Goal: Task Accomplishment & Management: Manage account settings

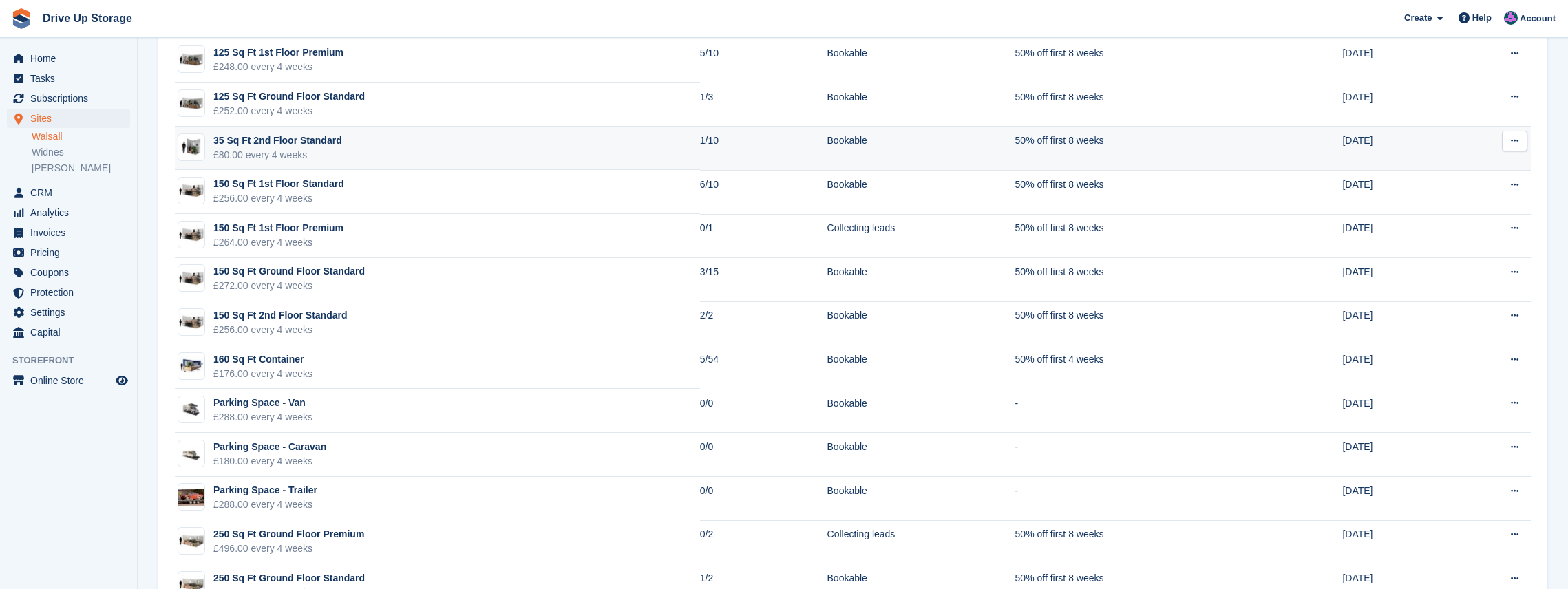
scroll to position [1101, 0]
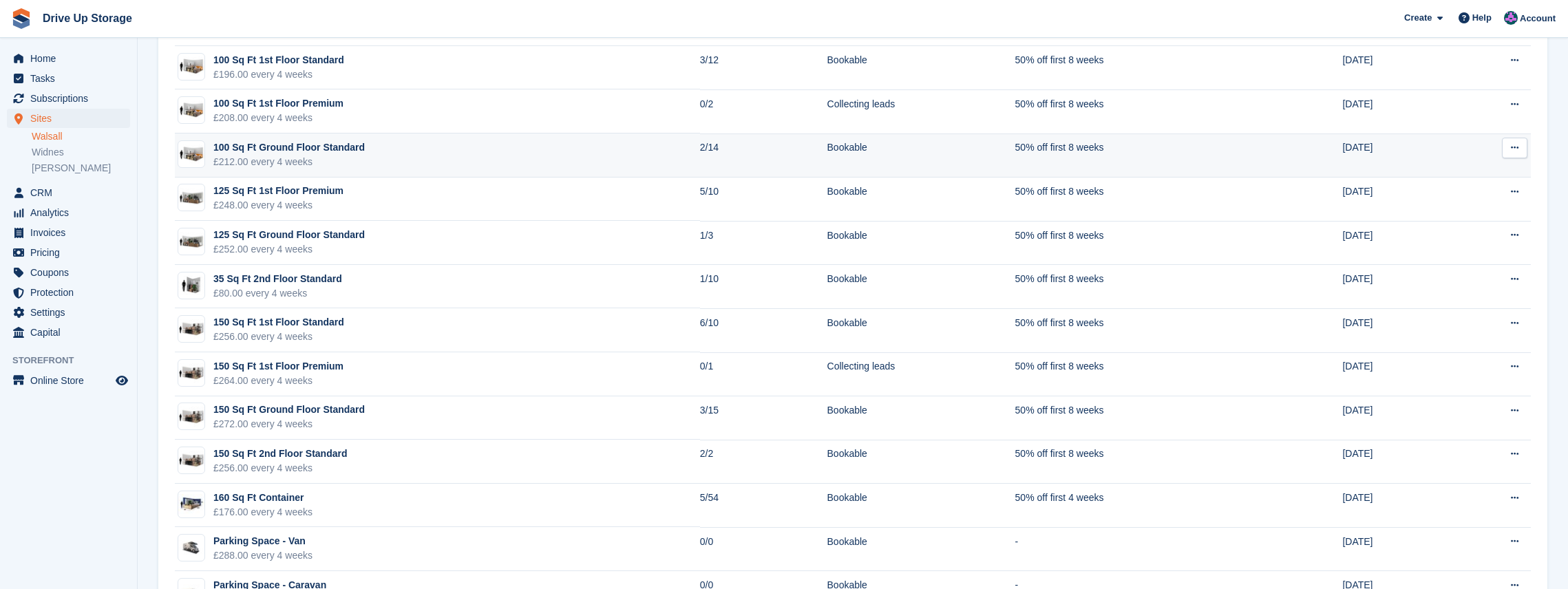
click at [403, 161] on td "100 Sq Ft Ground Floor Standard £212.00 every 4 weeks" at bounding box center [437, 155] width 525 height 44
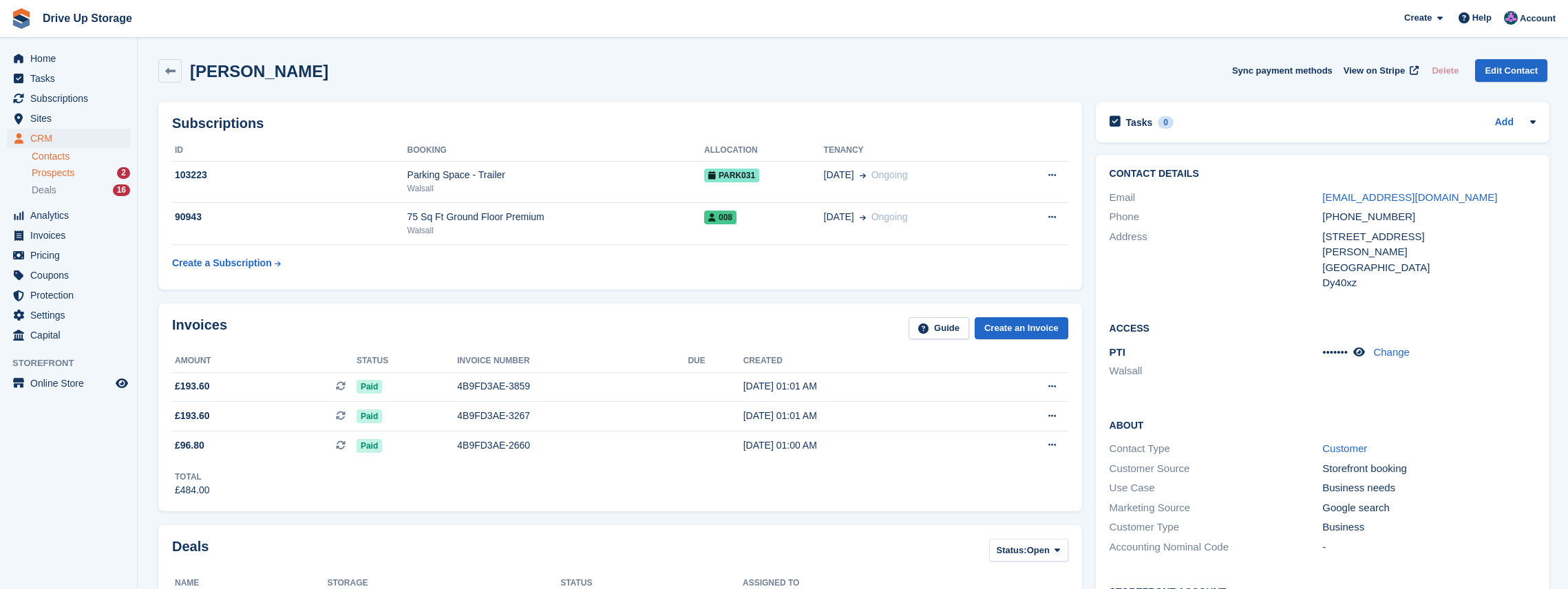
click at [74, 173] on div "Prospects 2" at bounding box center [80, 173] width 98 height 13
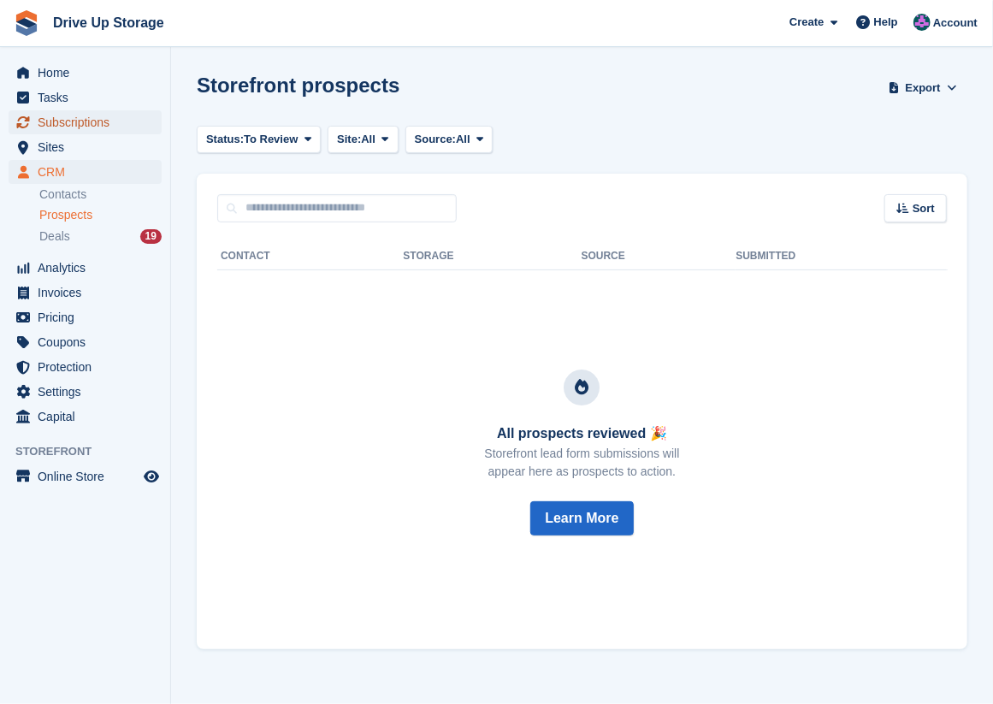
click at [95, 120] on span "Subscriptions" at bounding box center [89, 122] width 103 height 24
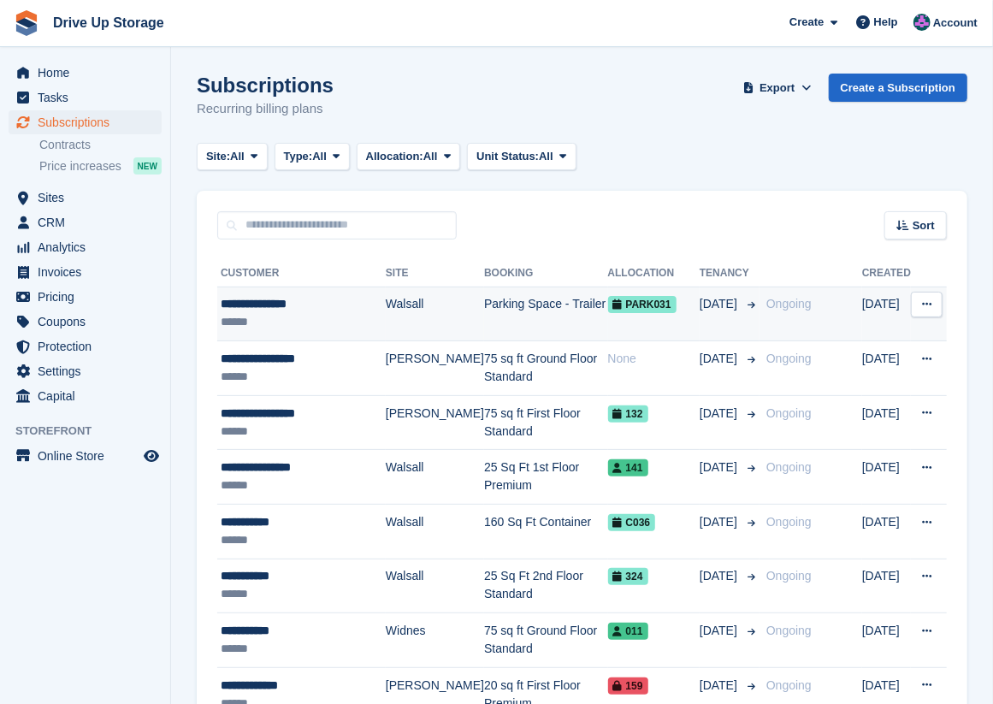
click at [406, 304] on td "Walsall" at bounding box center [435, 313] width 98 height 55
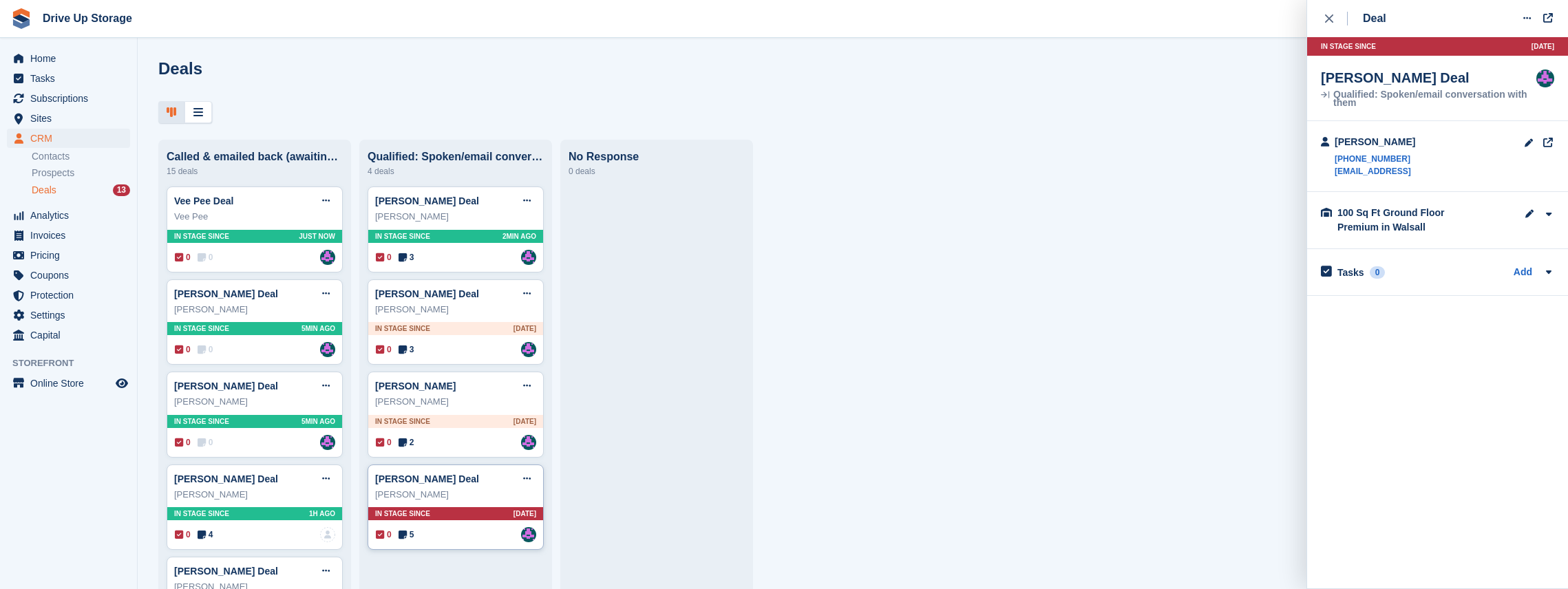
scroll to position [92, 0]
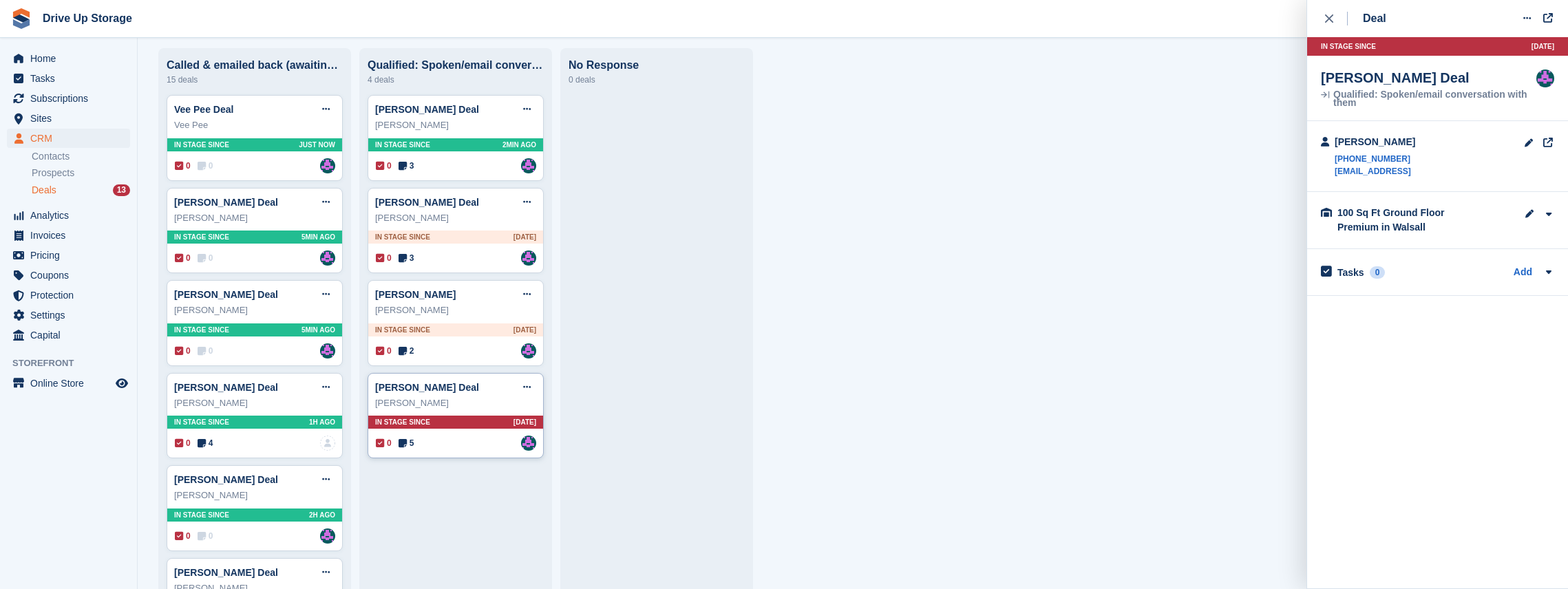
click at [476, 448] on div "0 5 Assigned to Andy" at bounding box center [456, 443] width 160 height 15
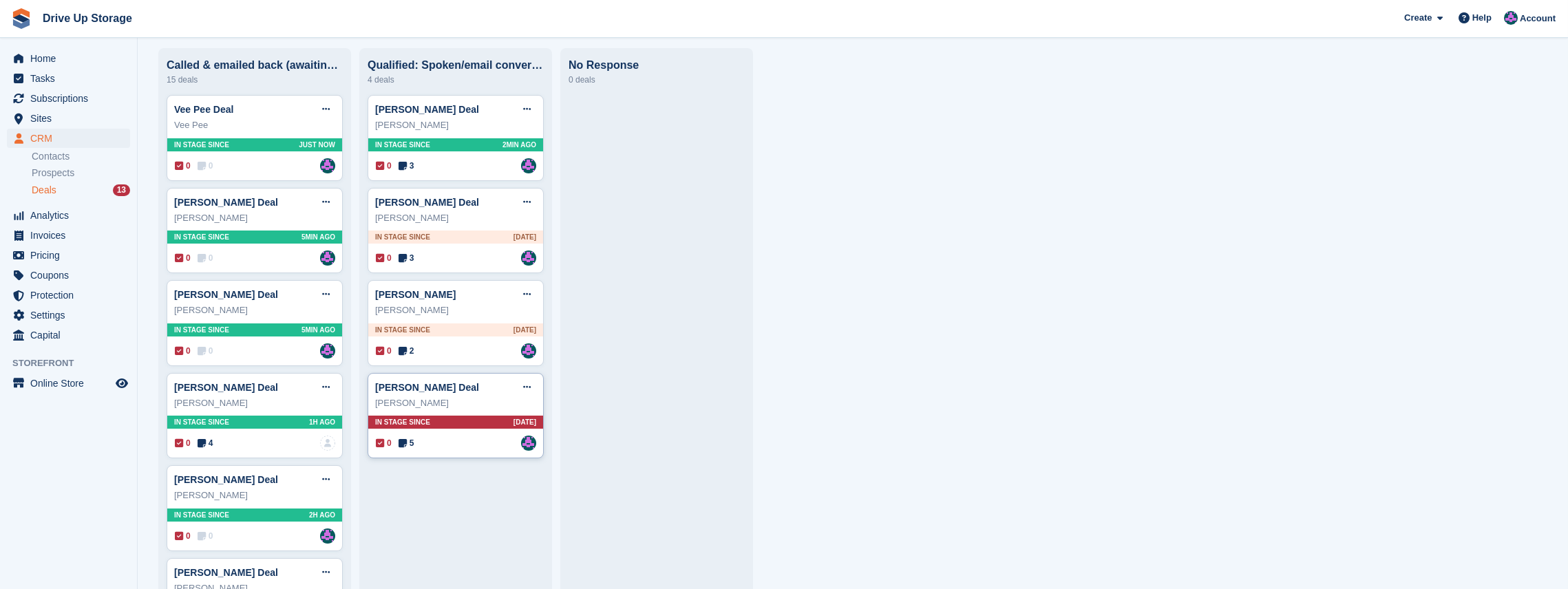
click at [464, 450] on div "0 5 Assigned to Andy" at bounding box center [456, 443] width 160 height 15
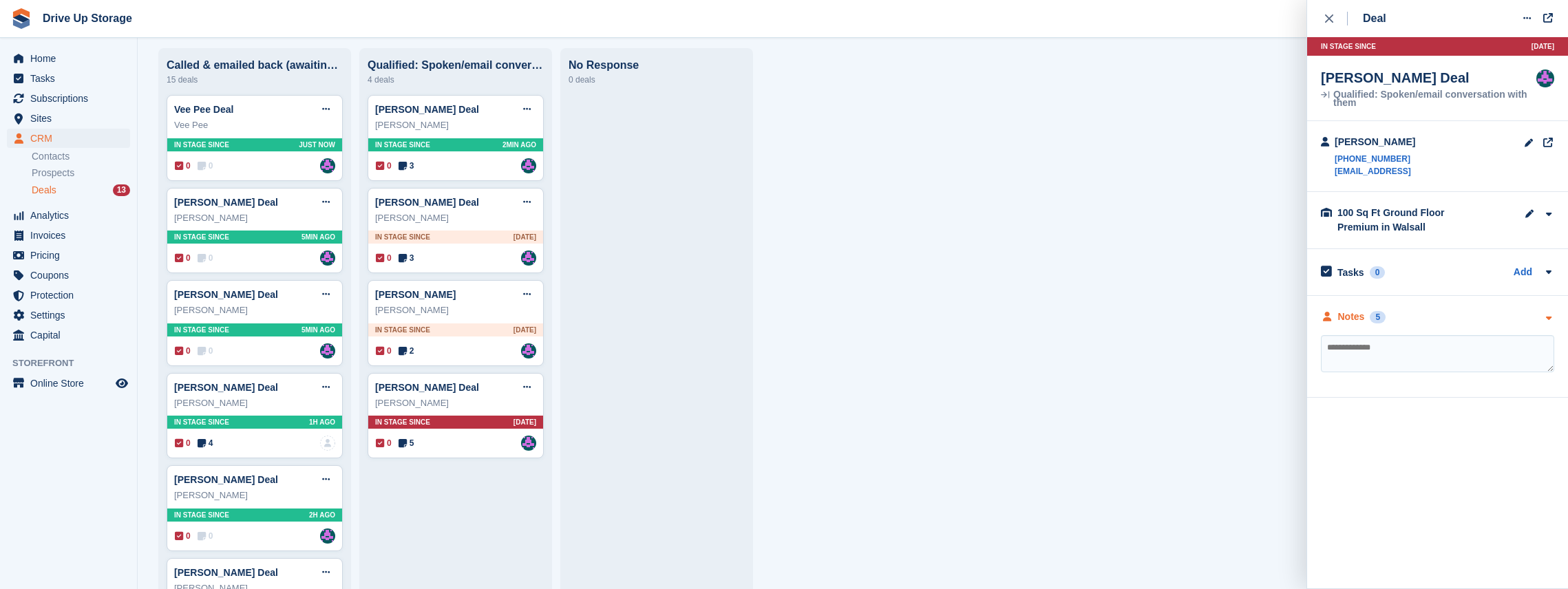
click at [1547, 315] on icon "button" at bounding box center [1548, 318] width 12 height 9
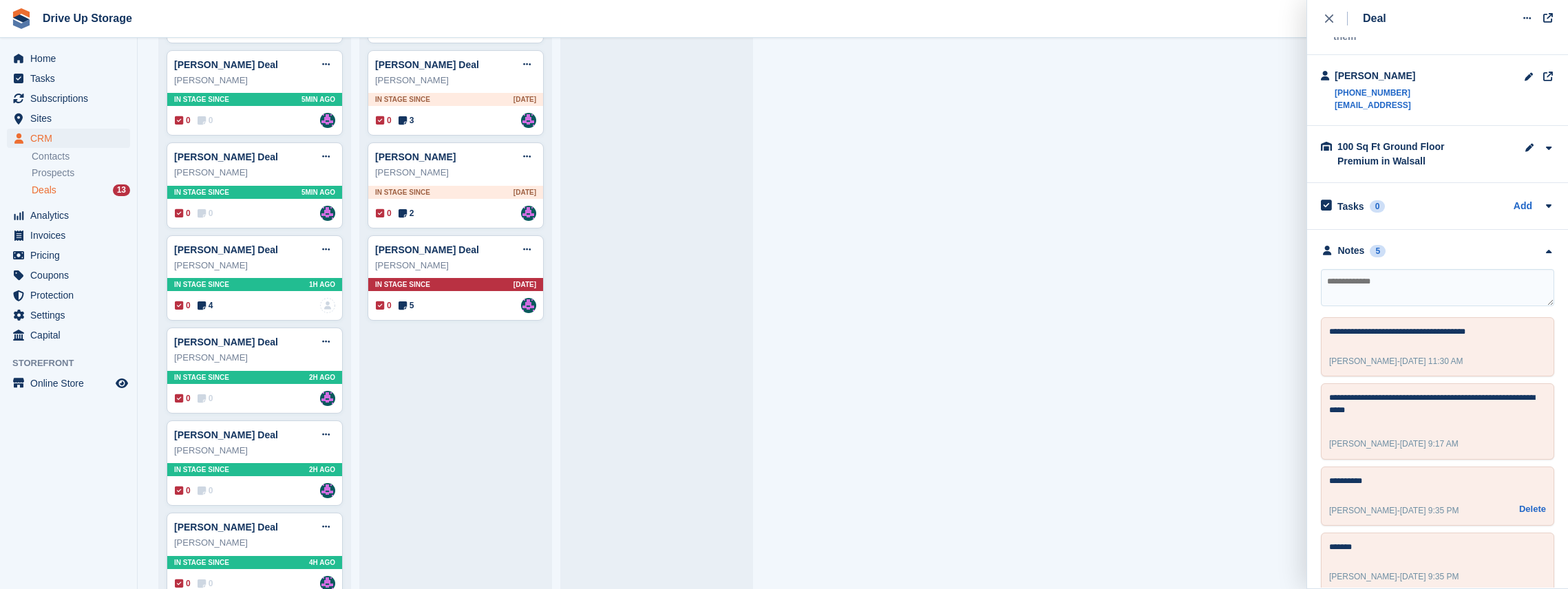
scroll to position [55, 0]
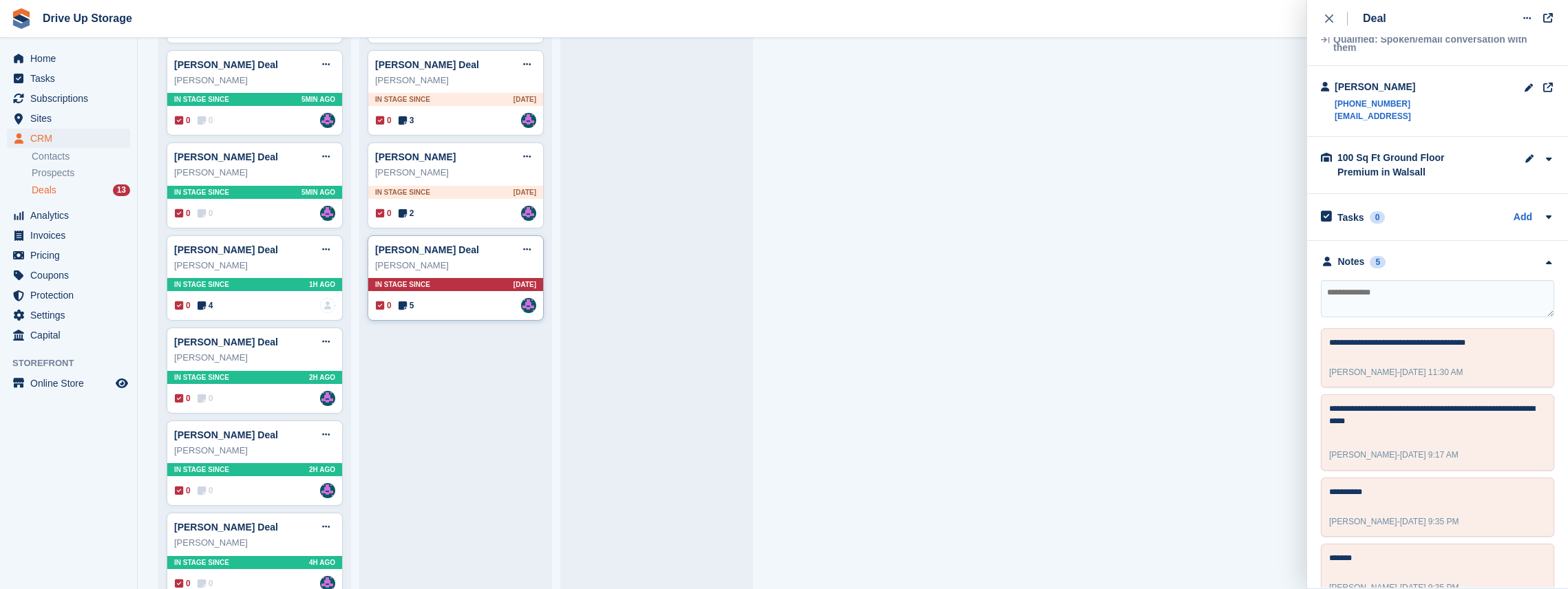
click at [446, 298] on div "0 5 Assigned to Andy" at bounding box center [456, 305] width 160 height 15
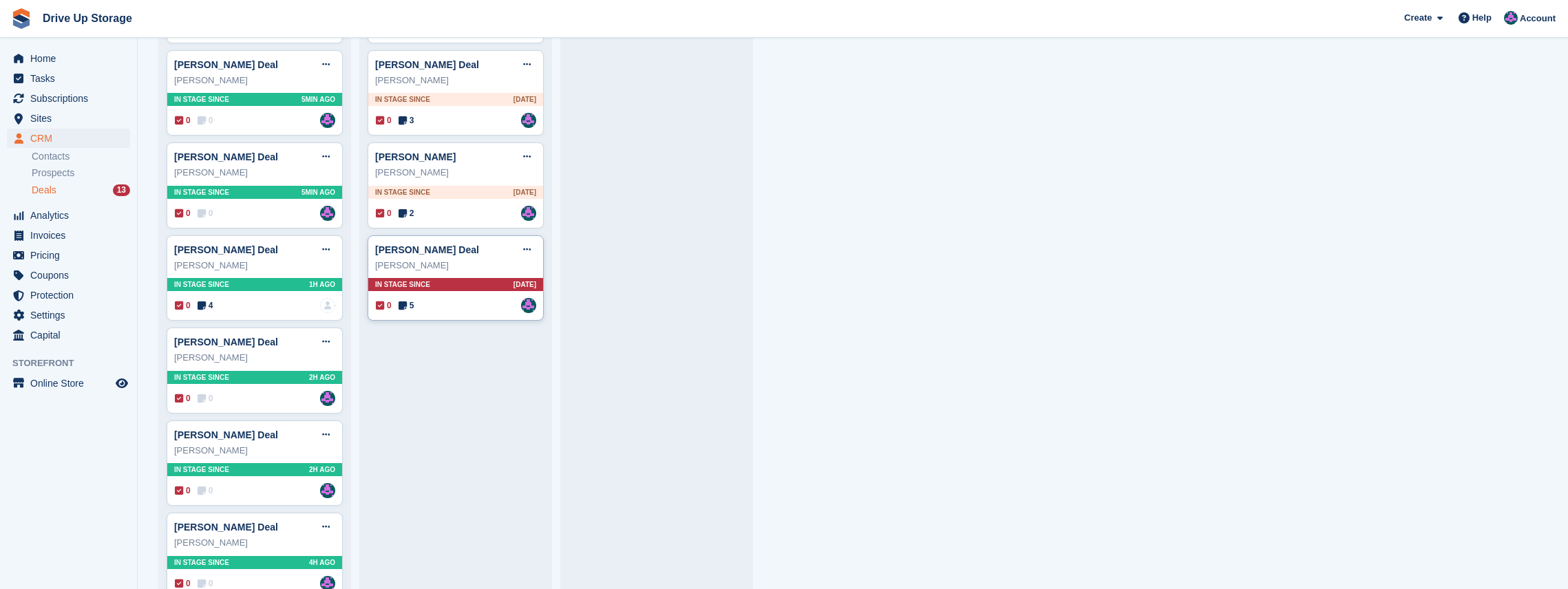
click at [458, 312] on div "0 5 Assigned to Andy" at bounding box center [456, 305] width 160 height 15
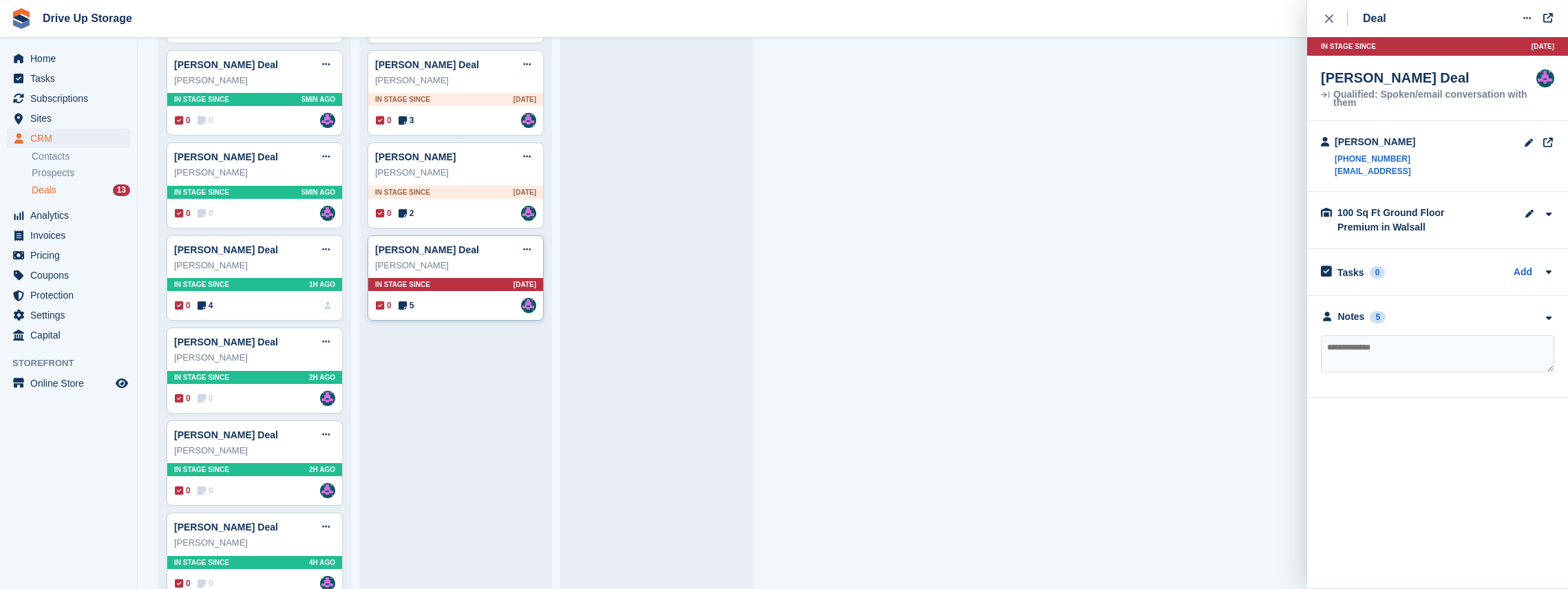
click at [485, 310] on div "0 5 Assigned to Andy" at bounding box center [456, 305] width 160 height 15
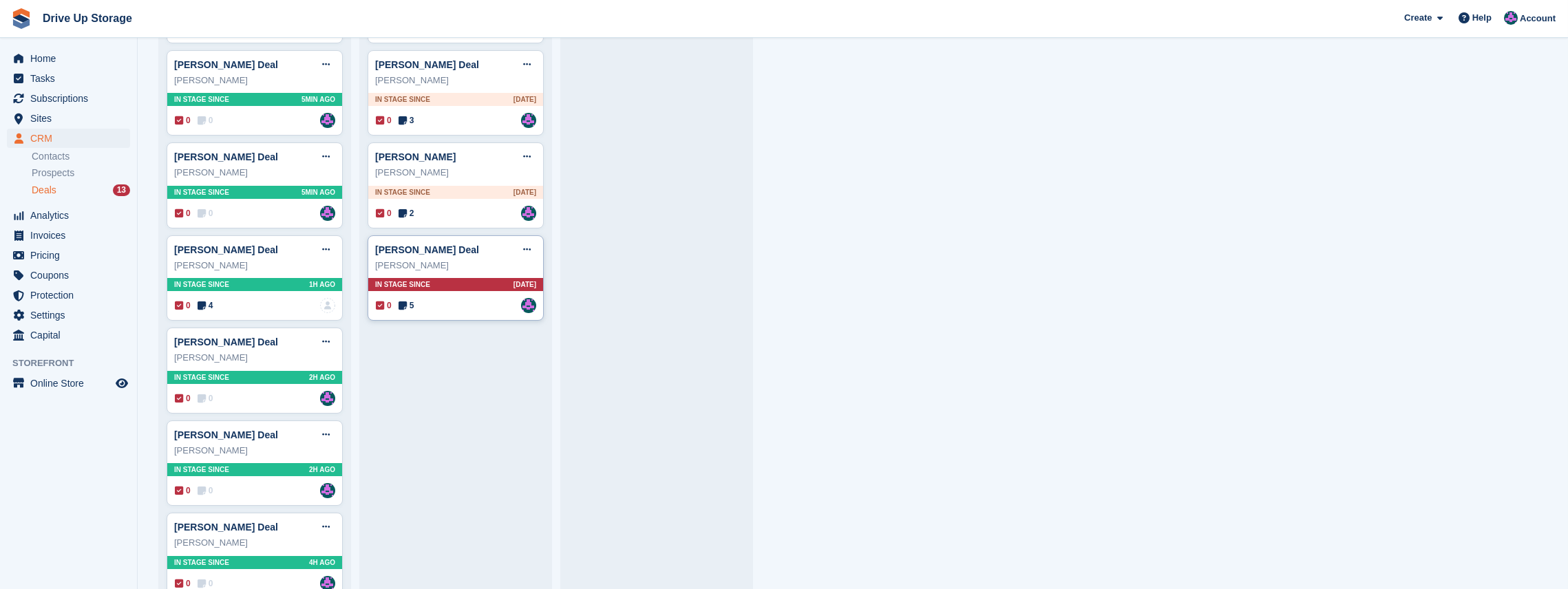
click at [455, 264] on div "Philip button" at bounding box center [456, 265] width 161 height 14
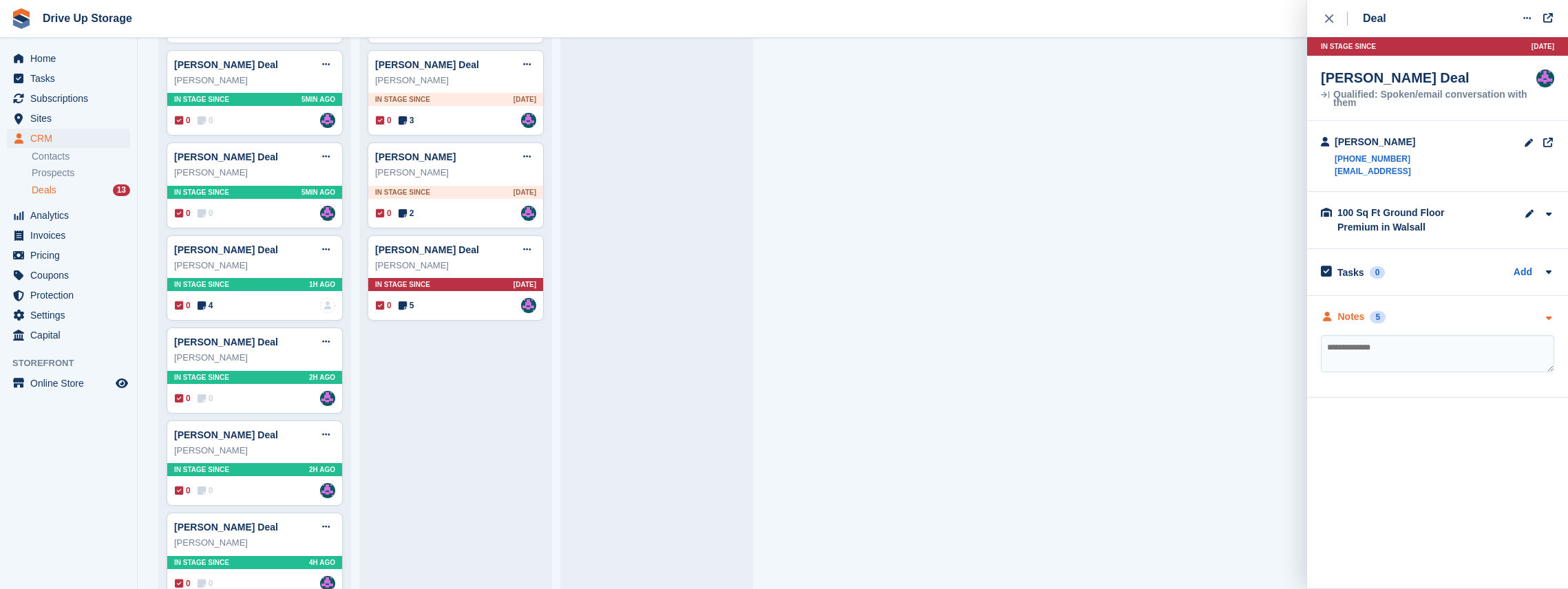
click at [1545, 318] on icon "button" at bounding box center [1548, 318] width 12 height 9
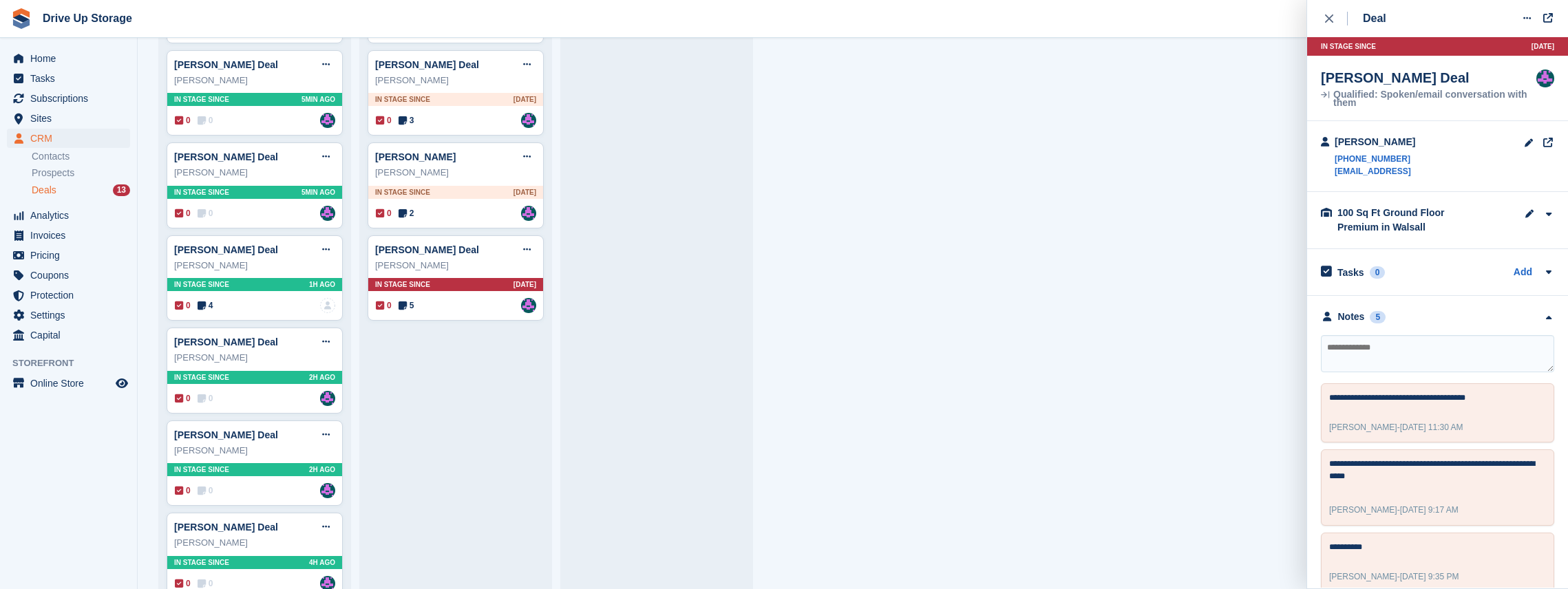
click at [1407, 358] on textarea at bounding box center [1438, 353] width 233 height 37
drag, startPoint x: 1371, startPoint y: 348, endPoint x: 1501, endPoint y: 336, distance: 130.6
click at [1508, 332] on div "**********" at bounding box center [1438, 517] width 261 height 443
type textarea "**********"
